Goal: Task Accomplishment & Management: Use online tool/utility

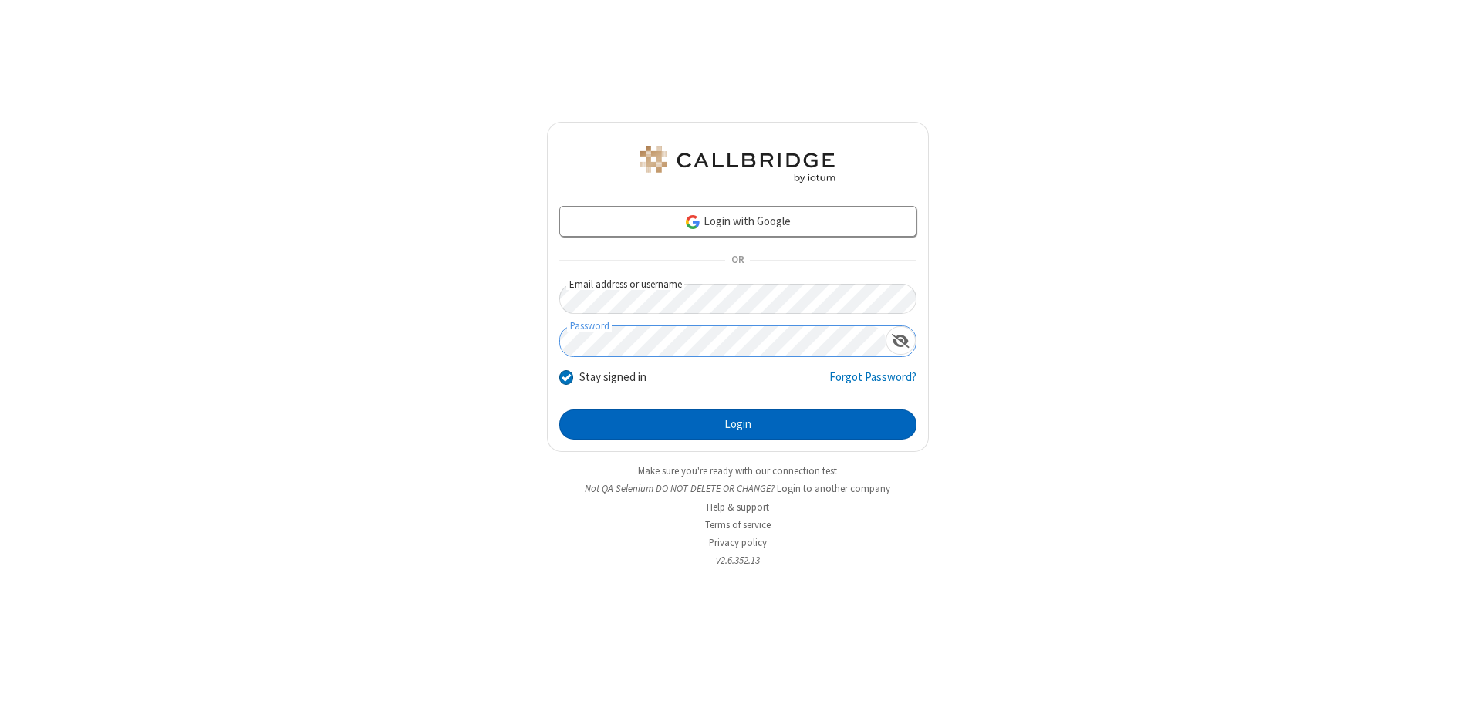
click at [738, 424] on button "Login" at bounding box center [737, 425] width 357 height 31
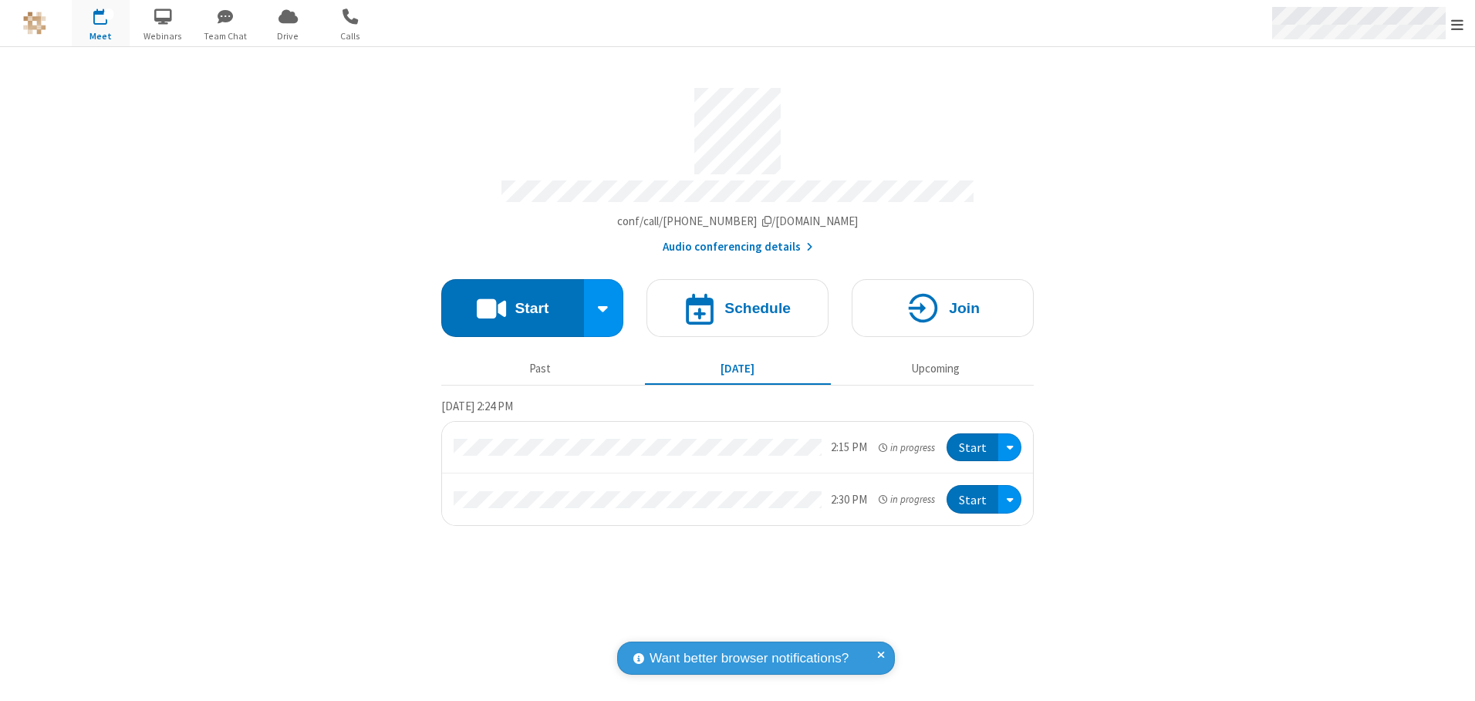
click at [1457, 24] on span "Open menu" at bounding box center [1457, 24] width 12 height 15
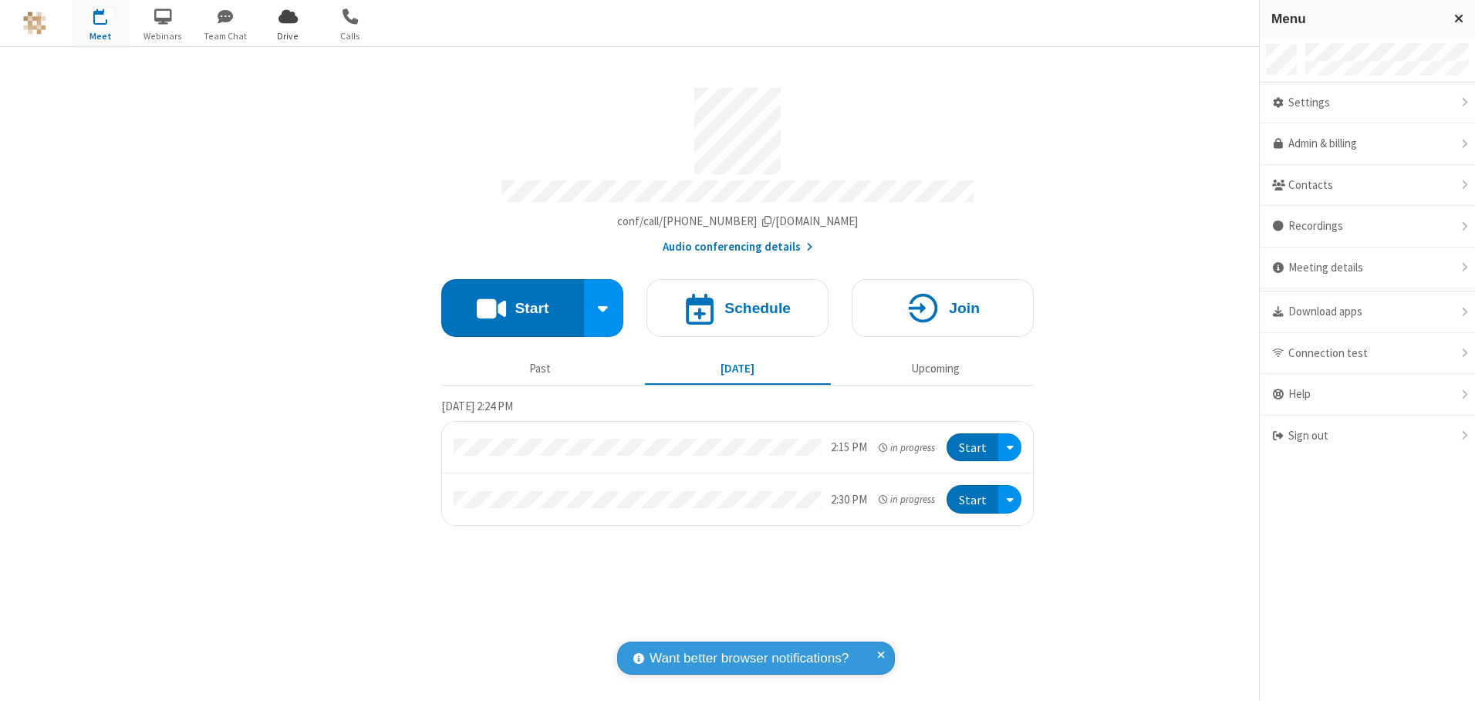
click at [288, 35] on span "Drive" at bounding box center [288, 36] width 58 height 14
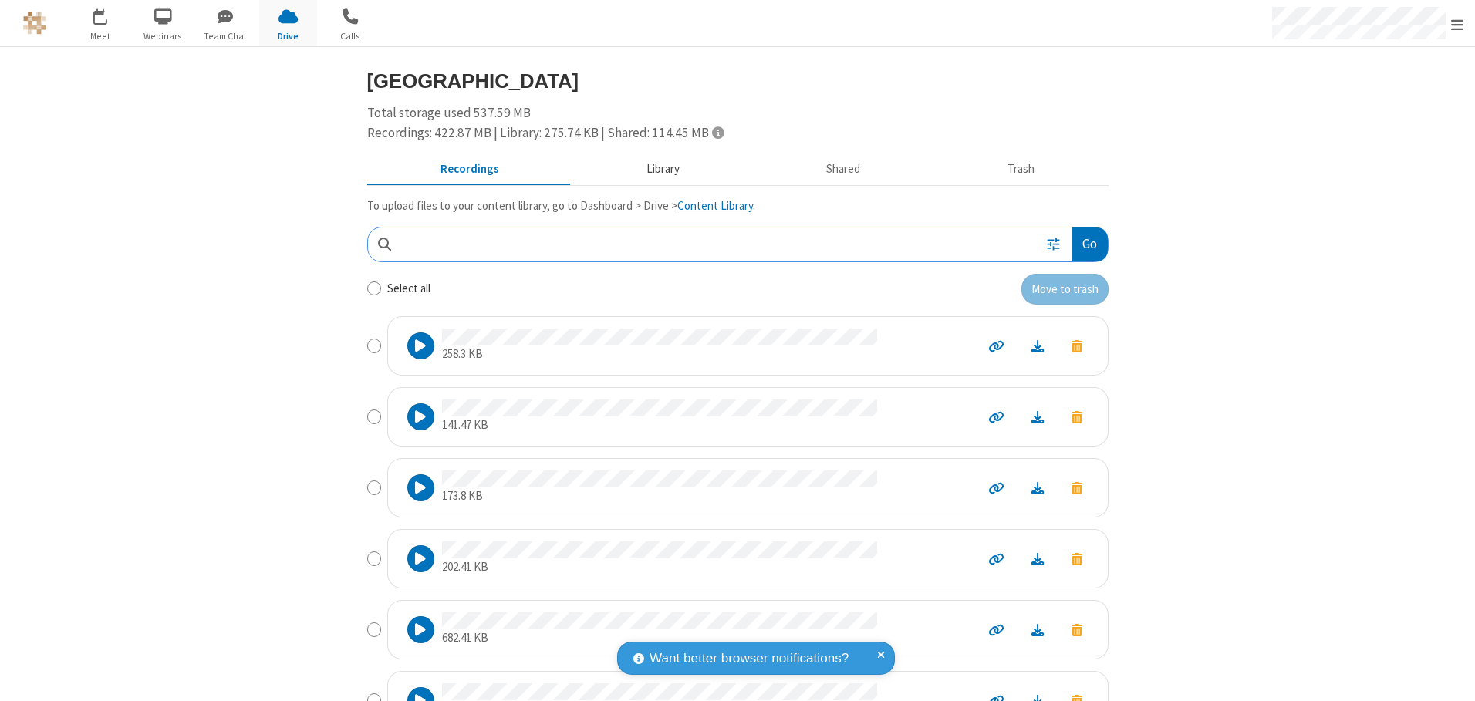
click at [655, 169] on button "Library" at bounding box center [662, 169] width 181 height 29
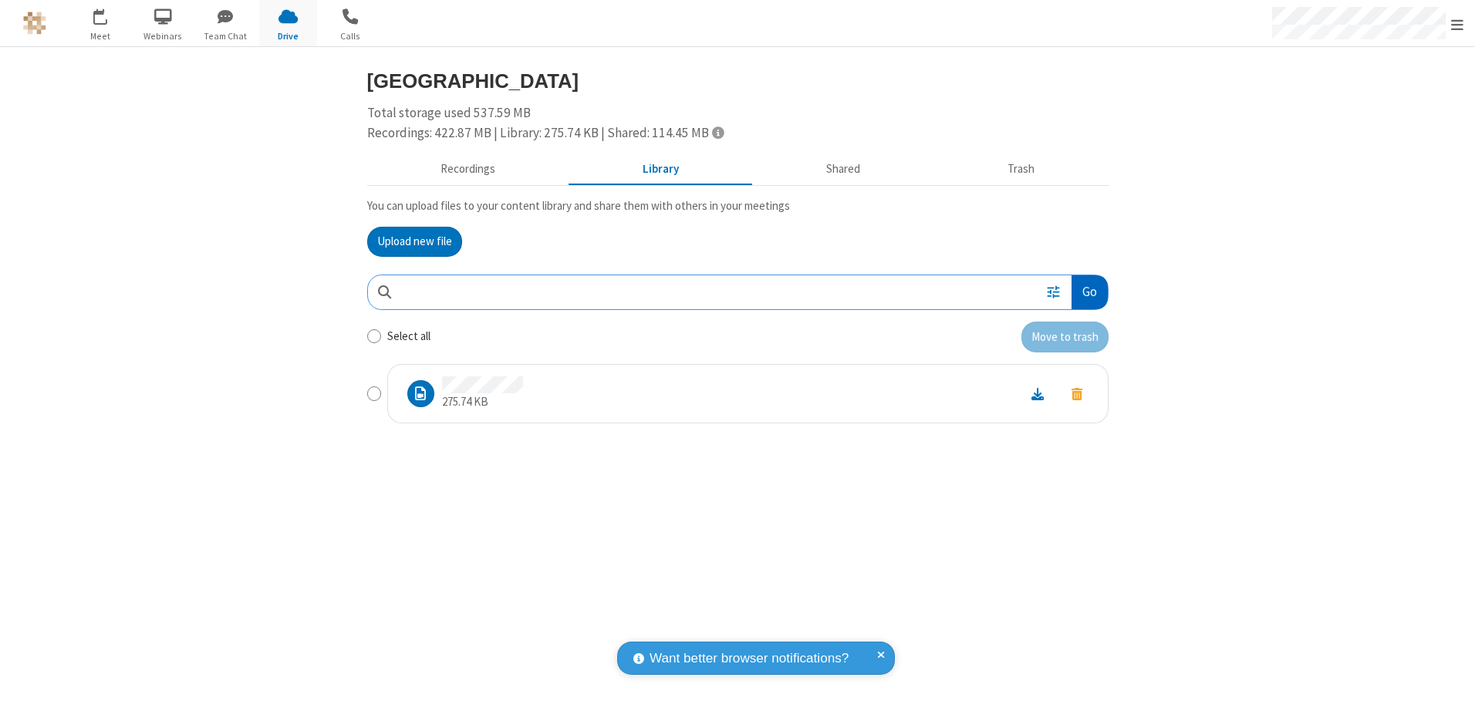
click at [1089, 292] on button "Go" at bounding box center [1089, 292] width 35 height 35
click at [414, 241] on button "Upload new file" at bounding box center [414, 242] width 95 height 31
